Goal: Information Seeking & Learning: Learn about a topic

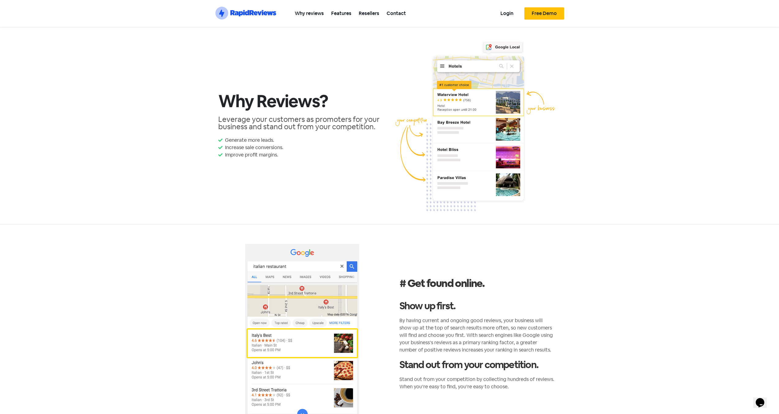
scroll to position [1, 0]
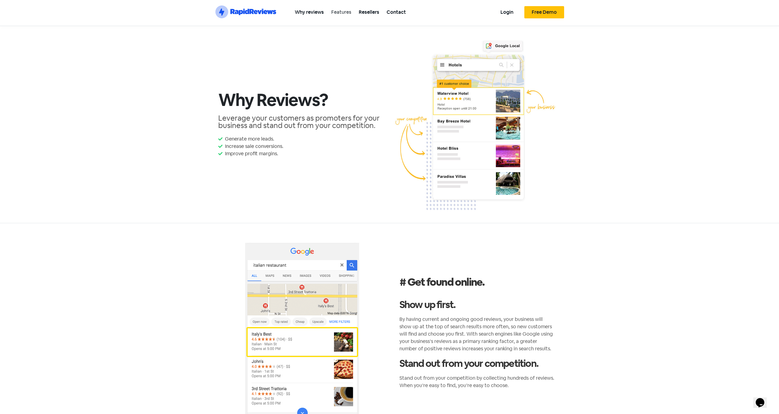
click at [340, 13] on link "Features" at bounding box center [341, 12] width 28 height 14
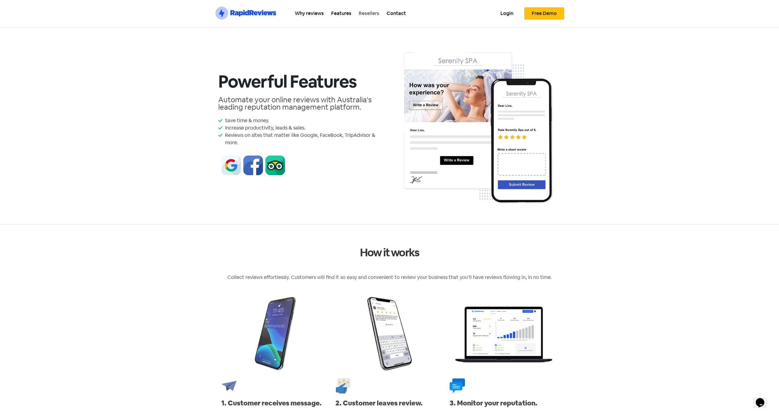
click at [370, 14] on link "Resellers" at bounding box center [369, 13] width 28 height 14
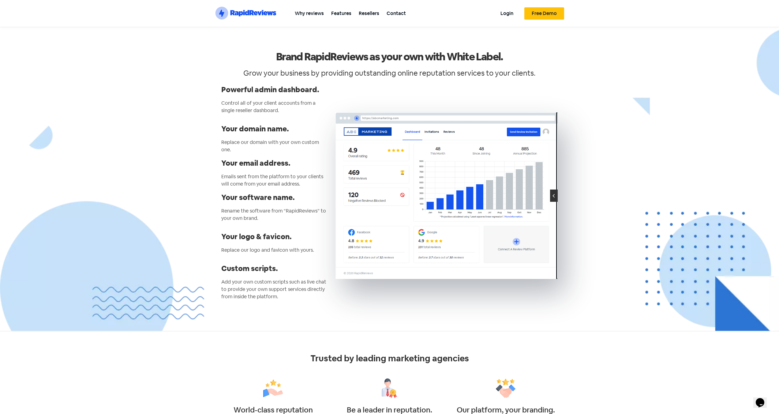
drag, startPoint x: 363, startPoint y: 189, endPoint x: 574, endPoint y: 252, distance: 220.4
click at [574, 252] on section "Brand RapidReviews as your own with White Label. Grow your business by providin…" at bounding box center [389, 179] width 779 height 304
click at [401, 15] on link "Contact" at bounding box center [396, 13] width 27 height 14
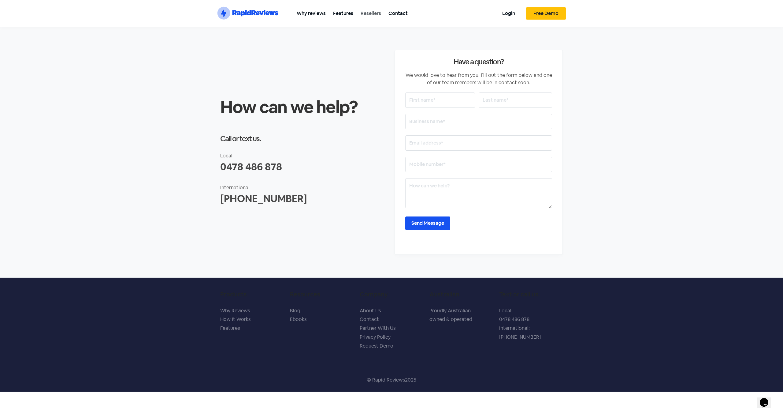
click at [371, 13] on link "Resellers" at bounding box center [371, 13] width 28 height 14
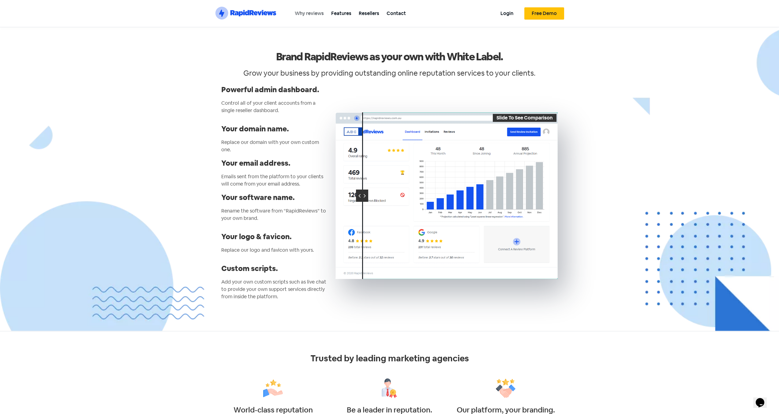
click at [310, 15] on link "Why reviews" at bounding box center [309, 13] width 36 height 14
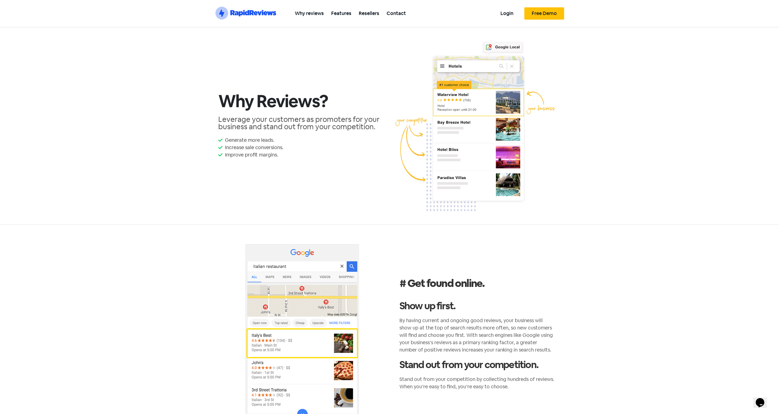
click at [246, 16] on icon ".st0{fill:#1652F0;} .st1{fill:none;} .st2{opacity:0.3;fill-rule:evenodd;clip-ru…" at bounding box center [245, 12] width 61 height 13
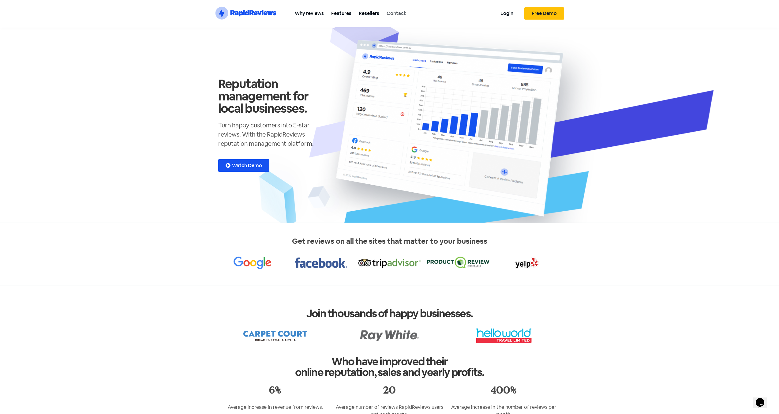
click at [403, 14] on link "Contact" at bounding box center [396, 13] width 27 height 14
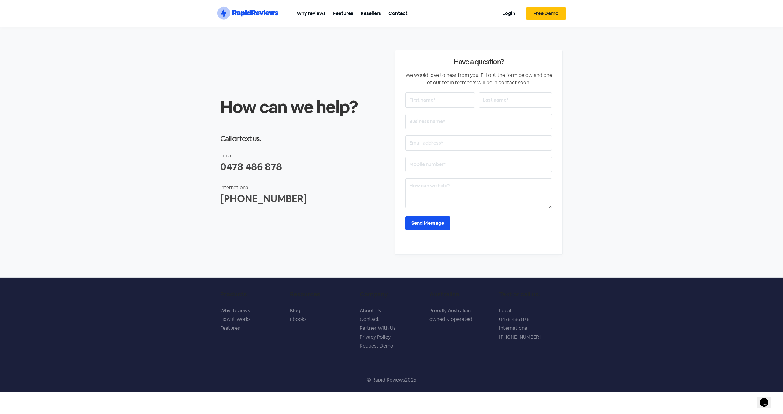
click at [541, 13] on span "Free Demo" at bounding box center [546, 13] width 25 height 5
click at [556, 11] on span "Free Demo" at bounding box center [546, 13] width 25 height 5
